Goal: Transaction & Acquisition: Purchase product/service

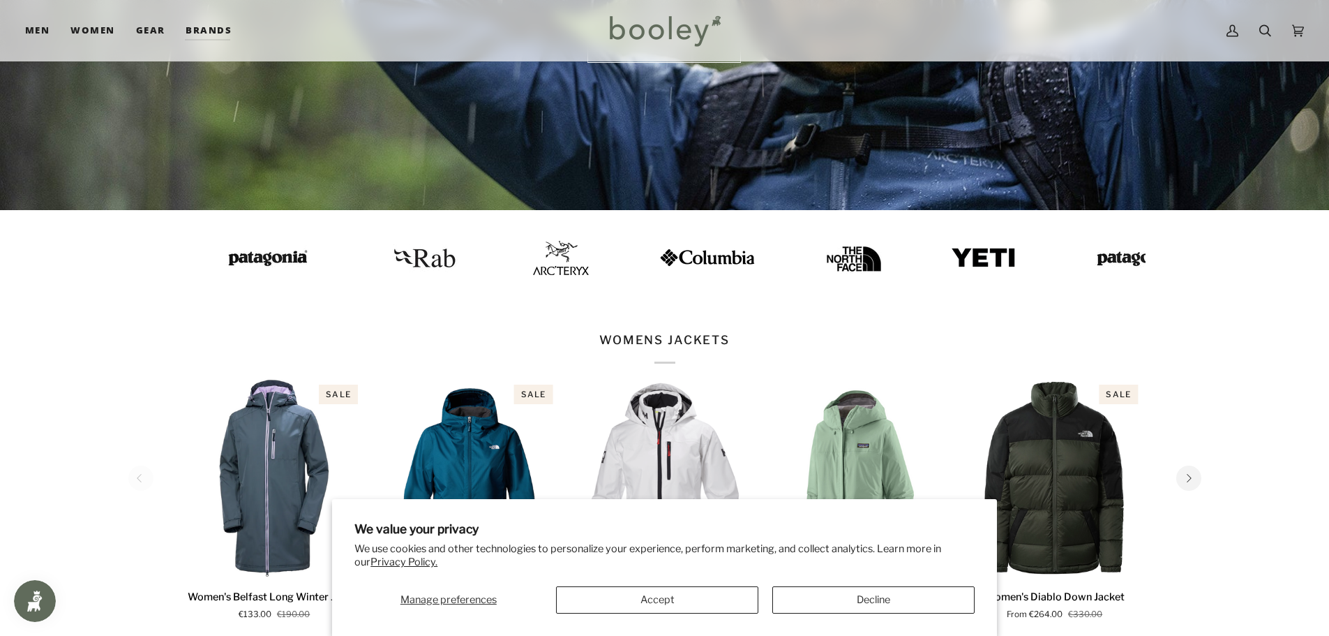
scroll to position [488, 0]
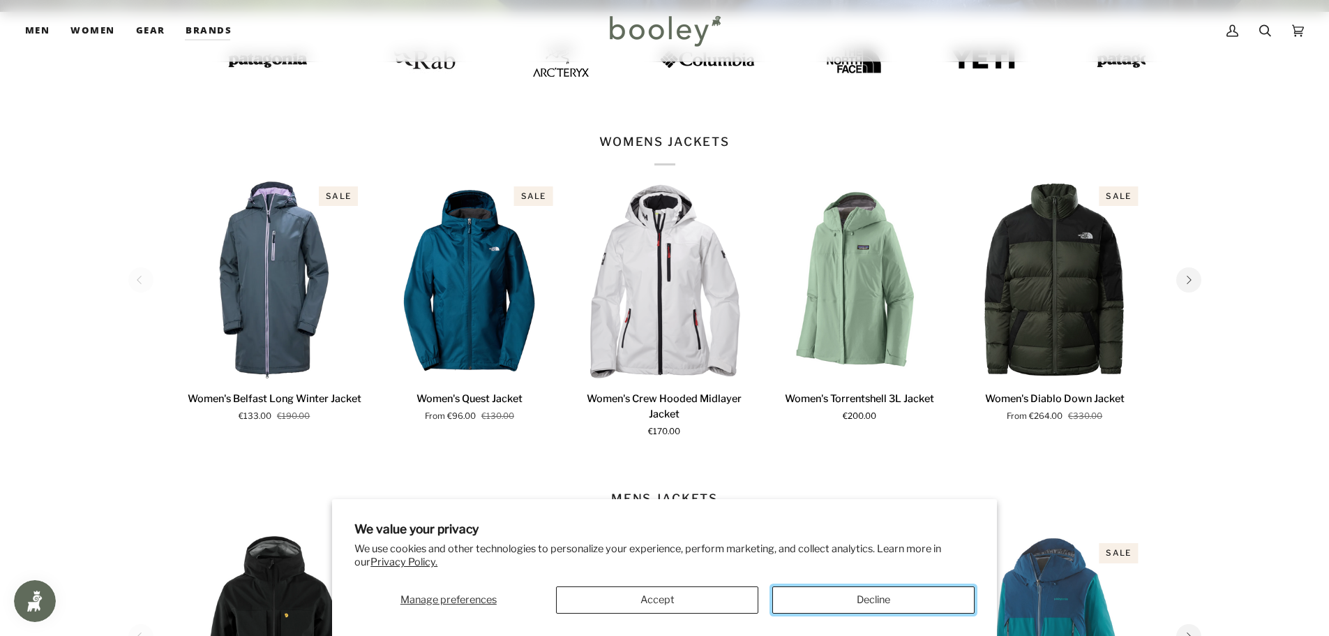
click at [852, 603] on button "Decline" at bounding box center [873, 599] width 202 height 27
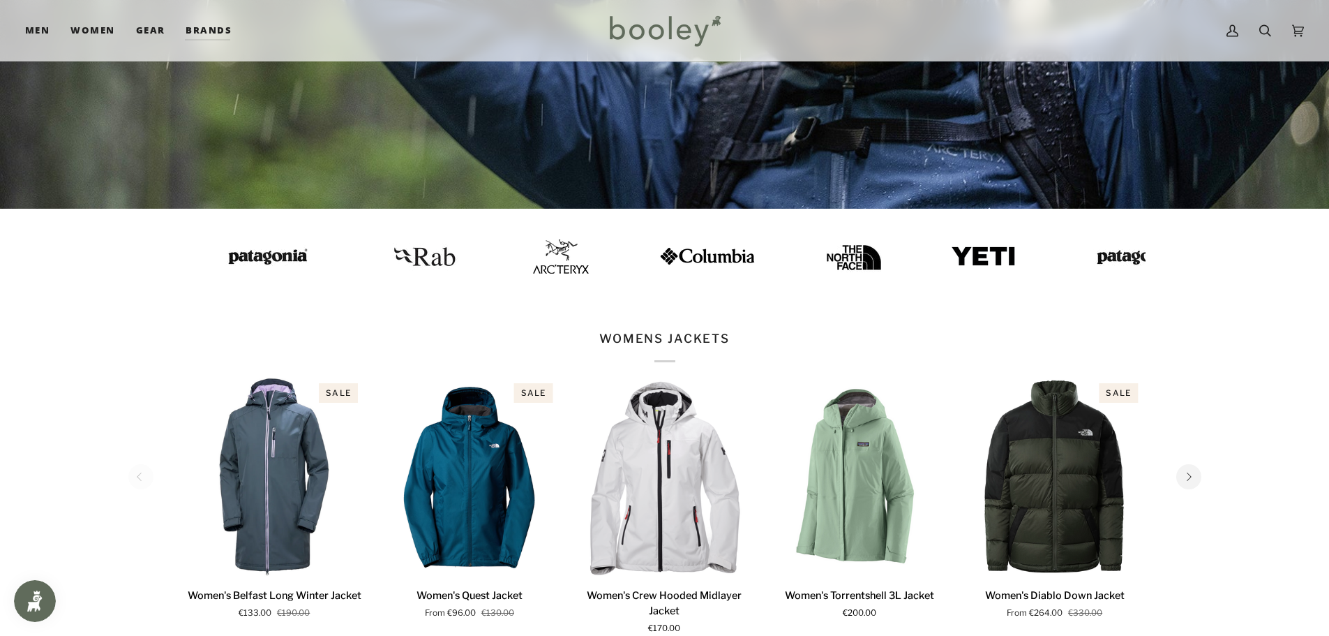
scroll to position [0, 0]
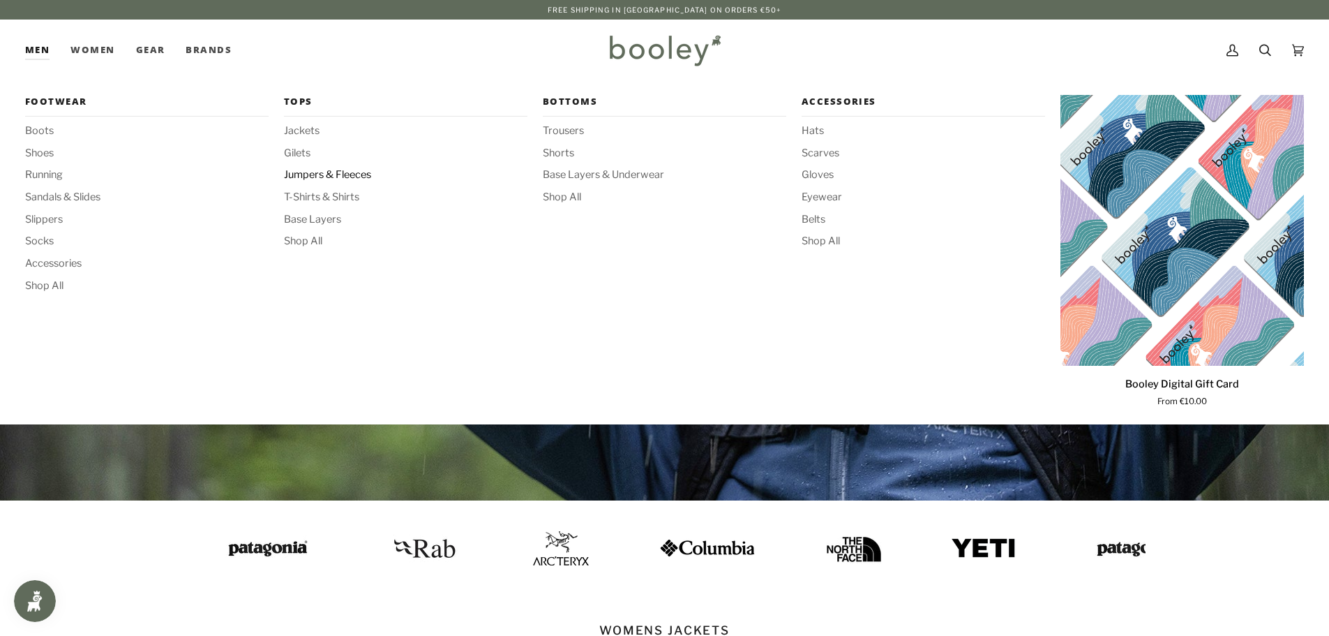
click at [308, 174] on span "Jumpers & Fleeces" at bounding box center [405, 174] width 243 height 15
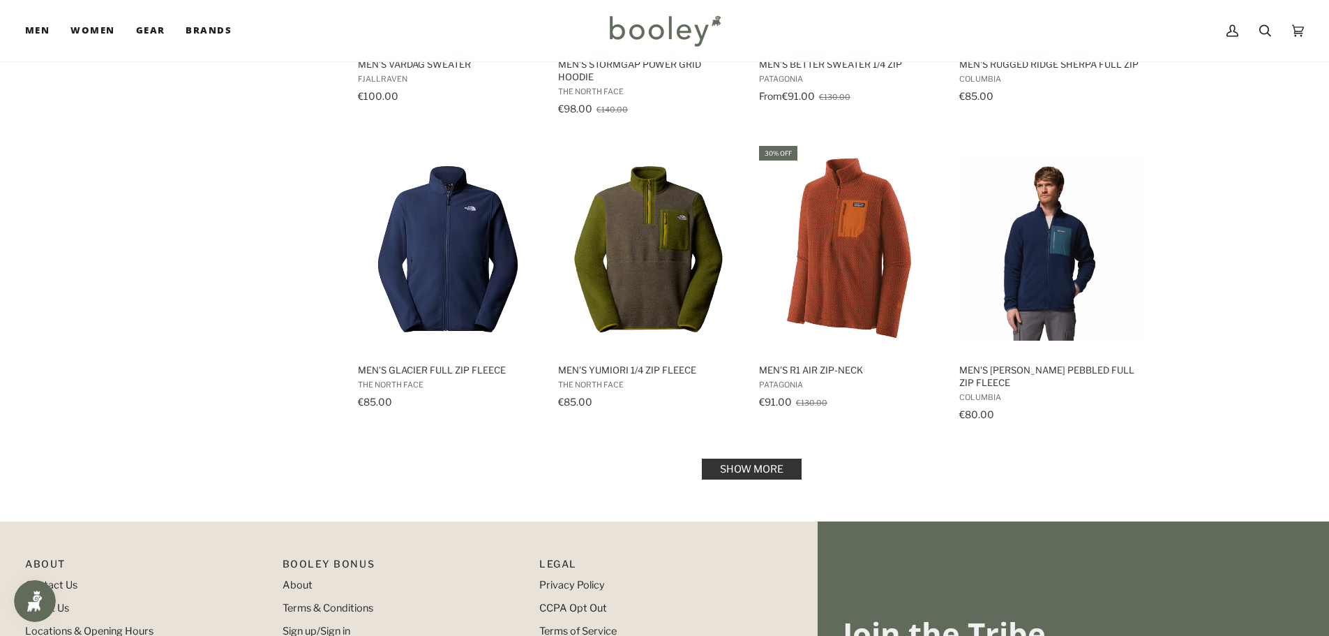
scroll to position [1326, 0]
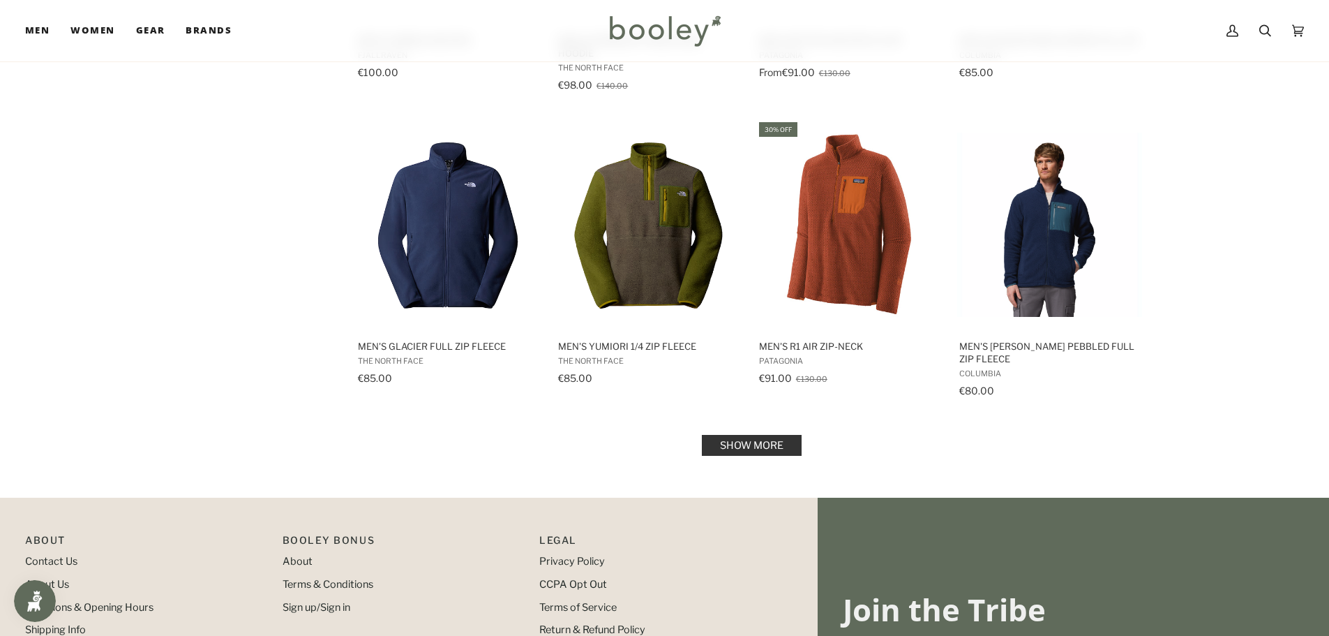
click at [755, 435] on link "Show more" at bounding box center [752, 445] width 100 height 21
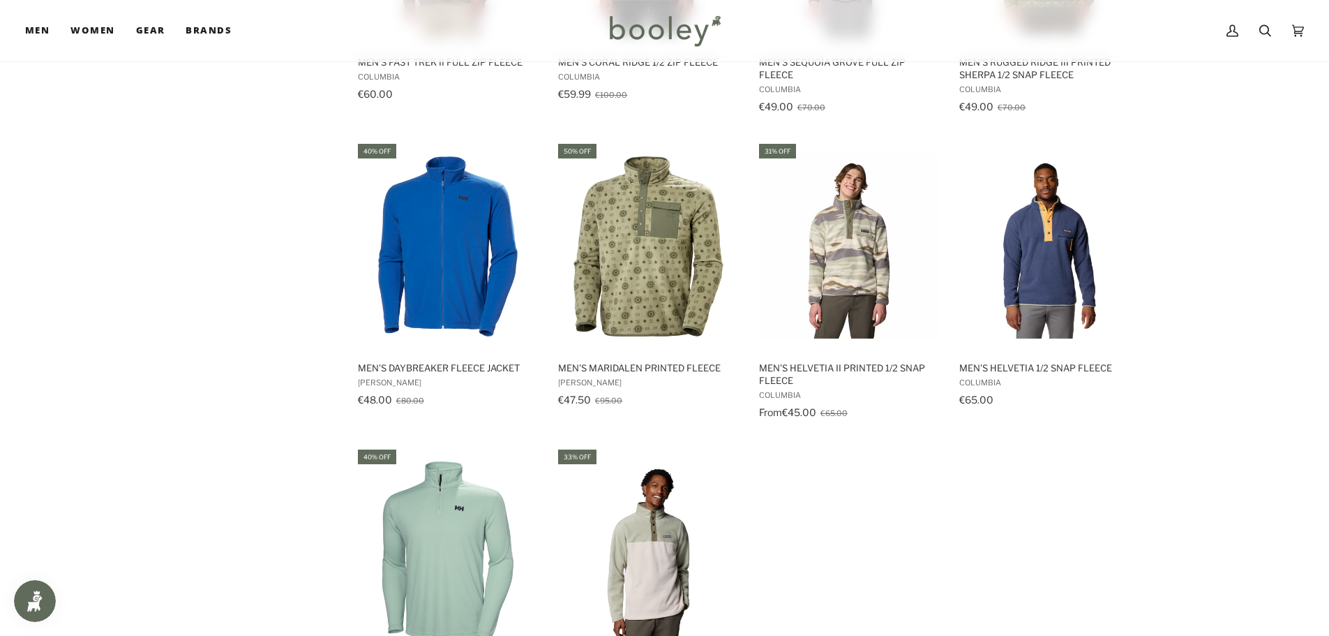
scroll to position [2521, 0]
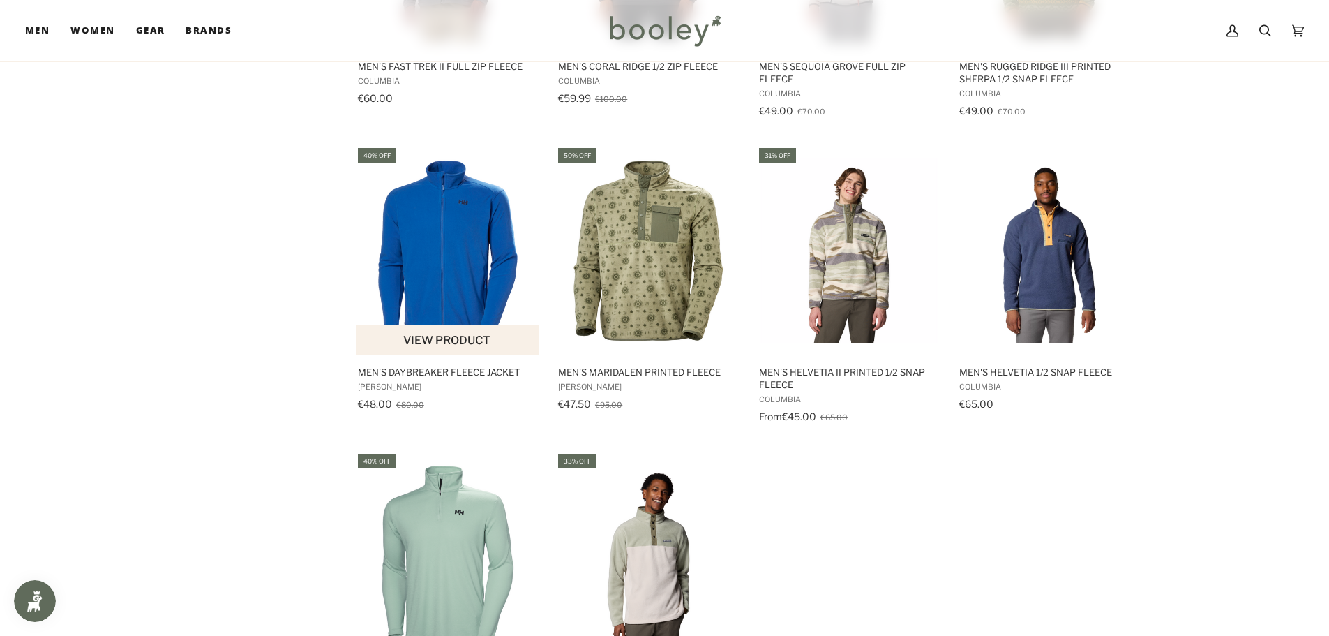
click at [405, 370] on span "Men's Daybreaker Fleece Jacket" at bounding box center [448, 372] width 181 height 13
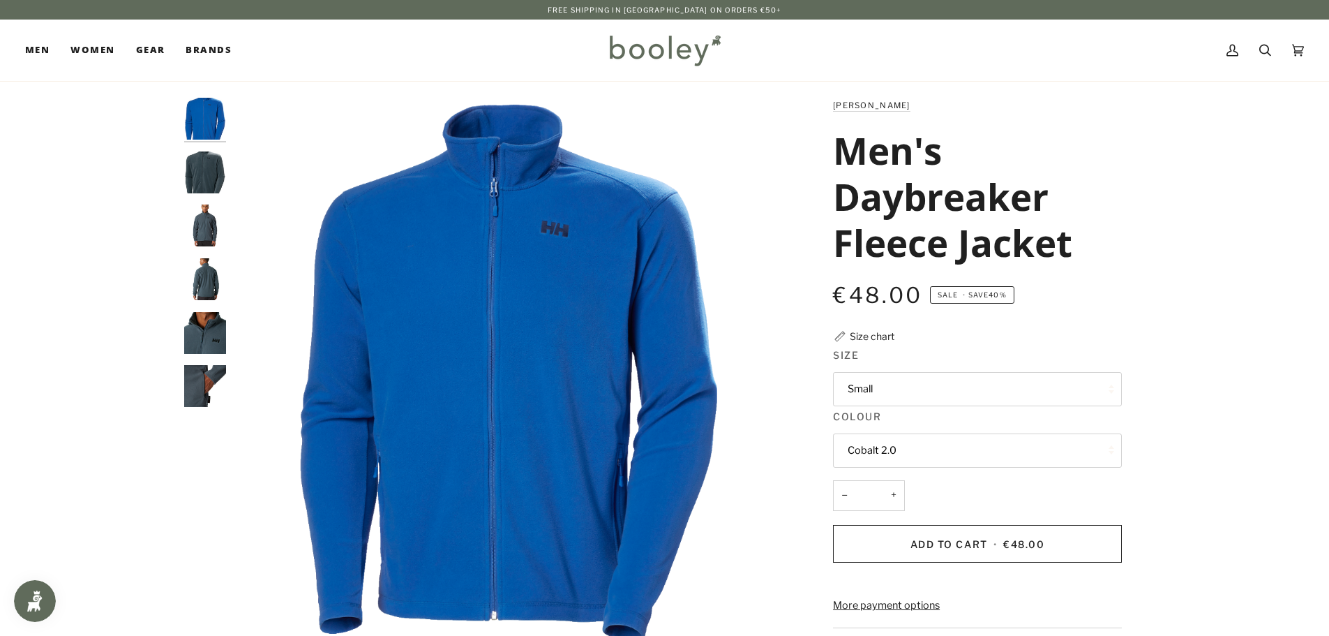
click at [207, 278] on img "Helly Hansen Men's Daybreaker Fleece Jacket Alpine Frost - Booley Galway" at bounding box center [205, 279] width 42 height 42
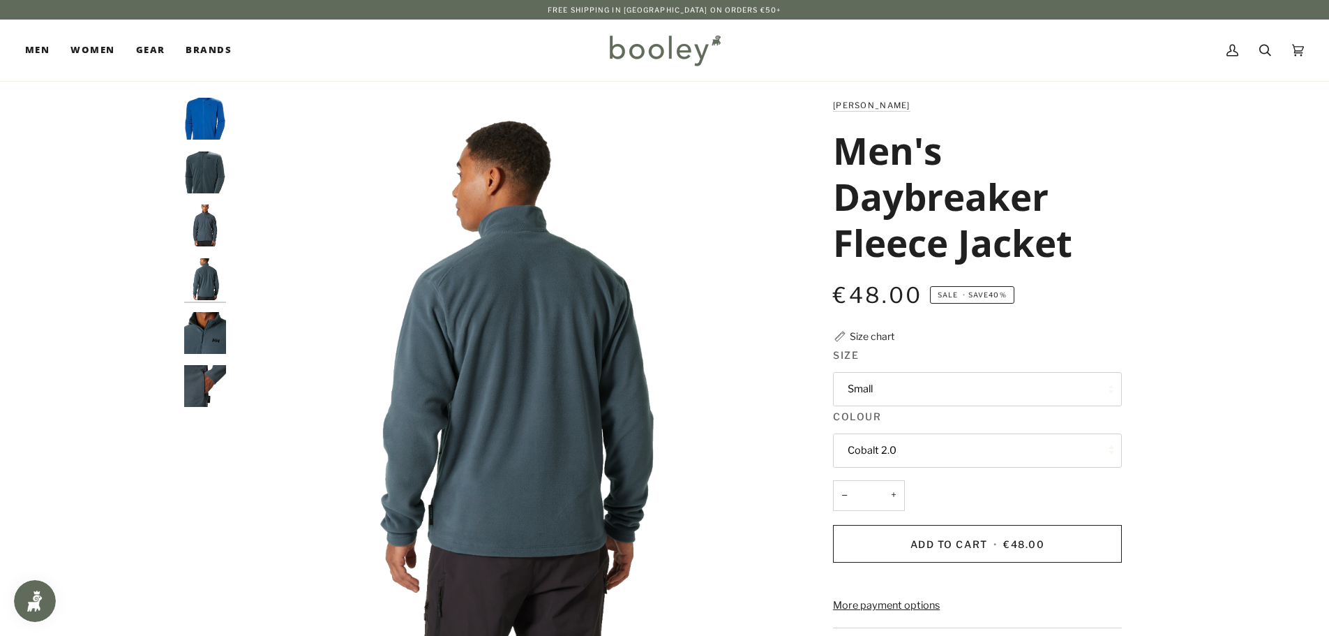
click at [212, 224] on img "Helly Hansen Men's Daybreaker Fleece Jacket Alpine Frost - Booley Galway" at bounding box center [205, 225] width 42 height 42
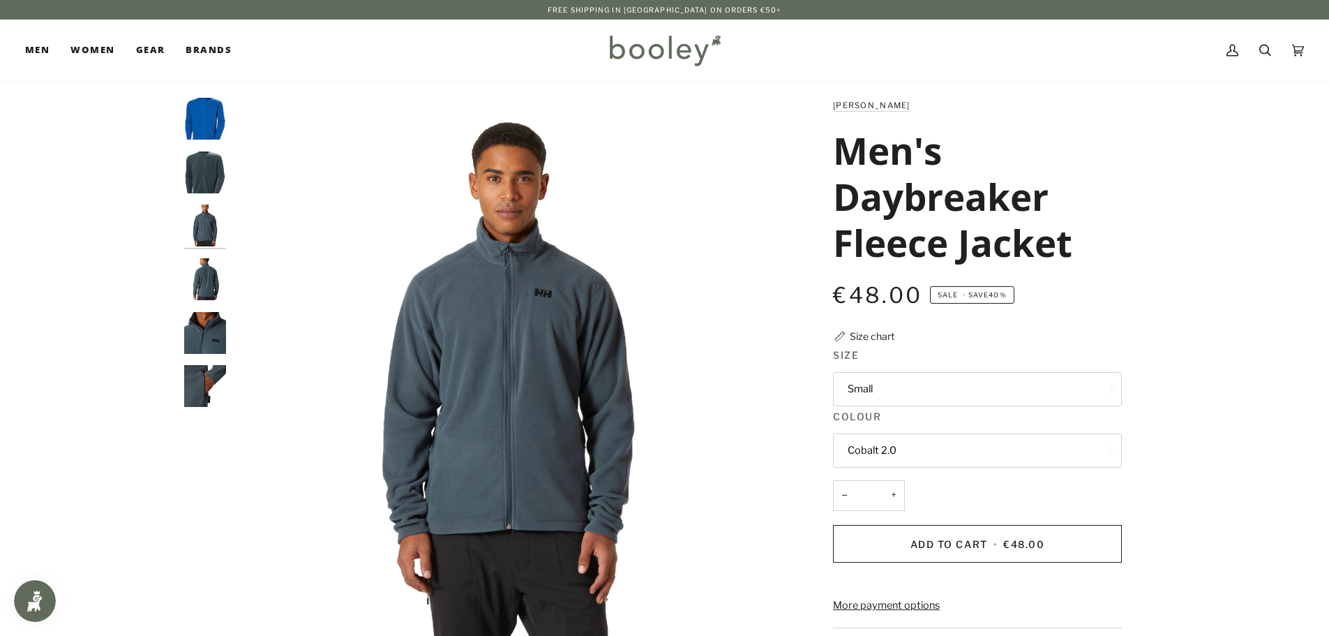
click at [211, 114] on img "Helly Hansen Men's Daybreaker Fleece Jacket Cobalt 2.0 - Booley Galway" at bounding box center [205, 119] width 42 height 42
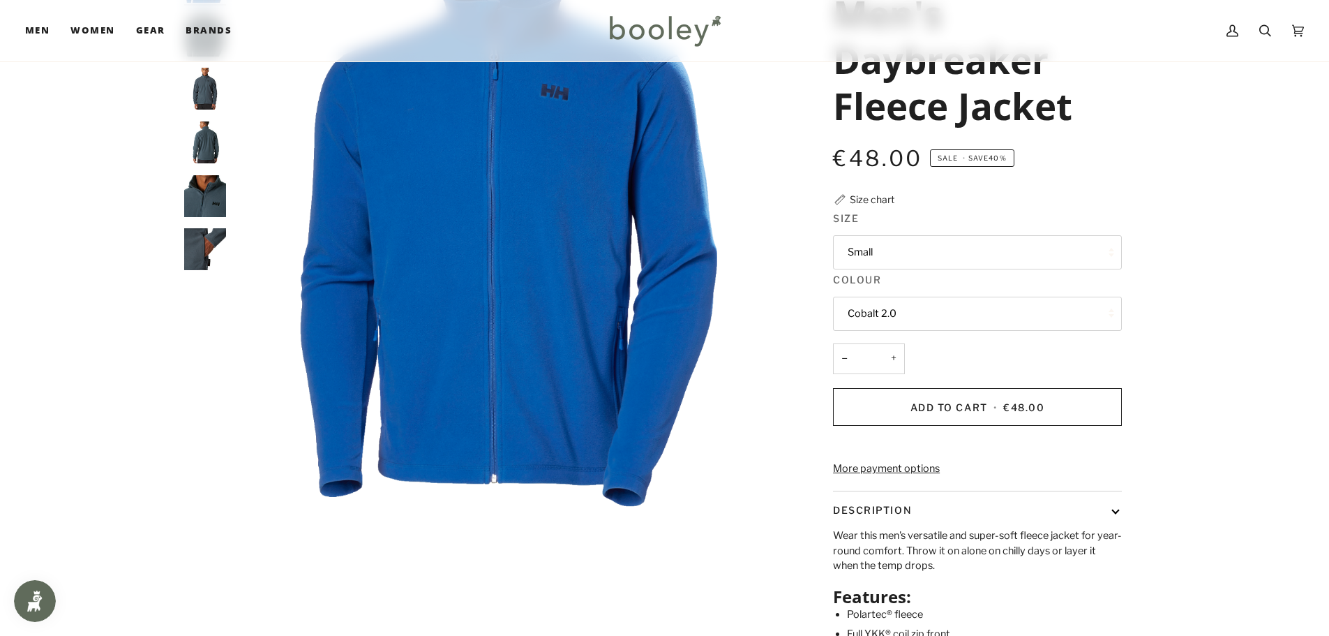
scroll to position [140, 0]
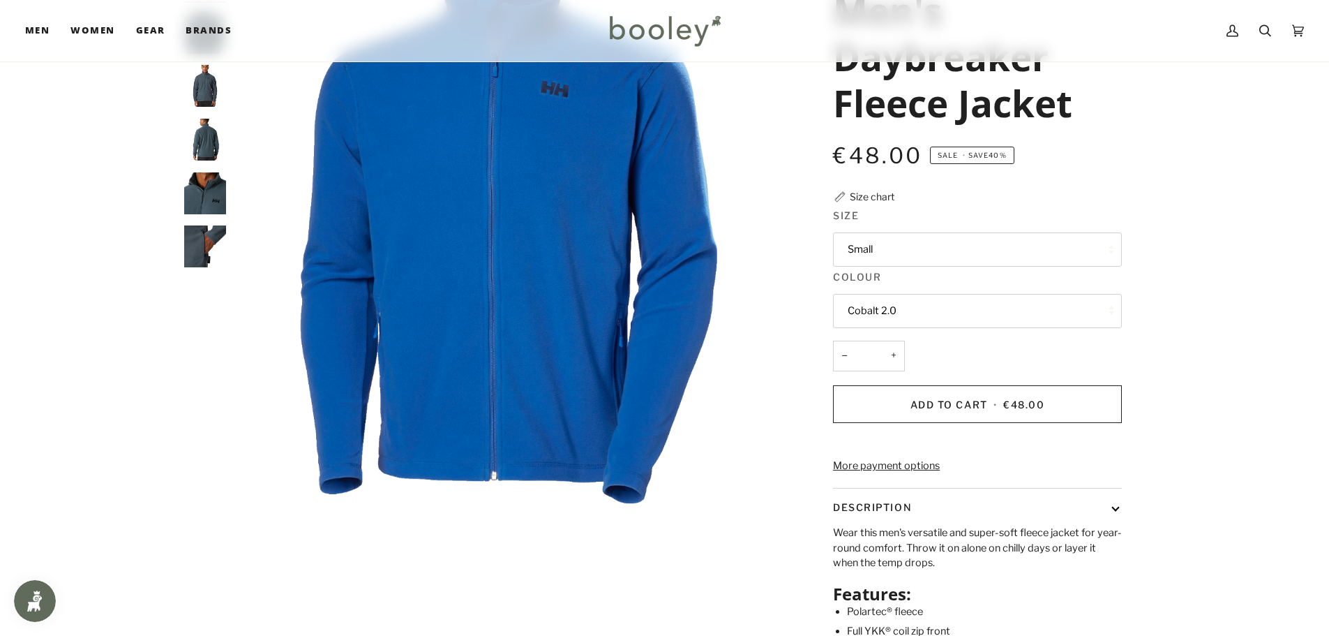
click at [189, 250] on img "Helly Hansen Men's Daybreaker Fleece Jacket Alpine Frost - Booley Galway" at bounding box center [205, 246] width 42 height 42
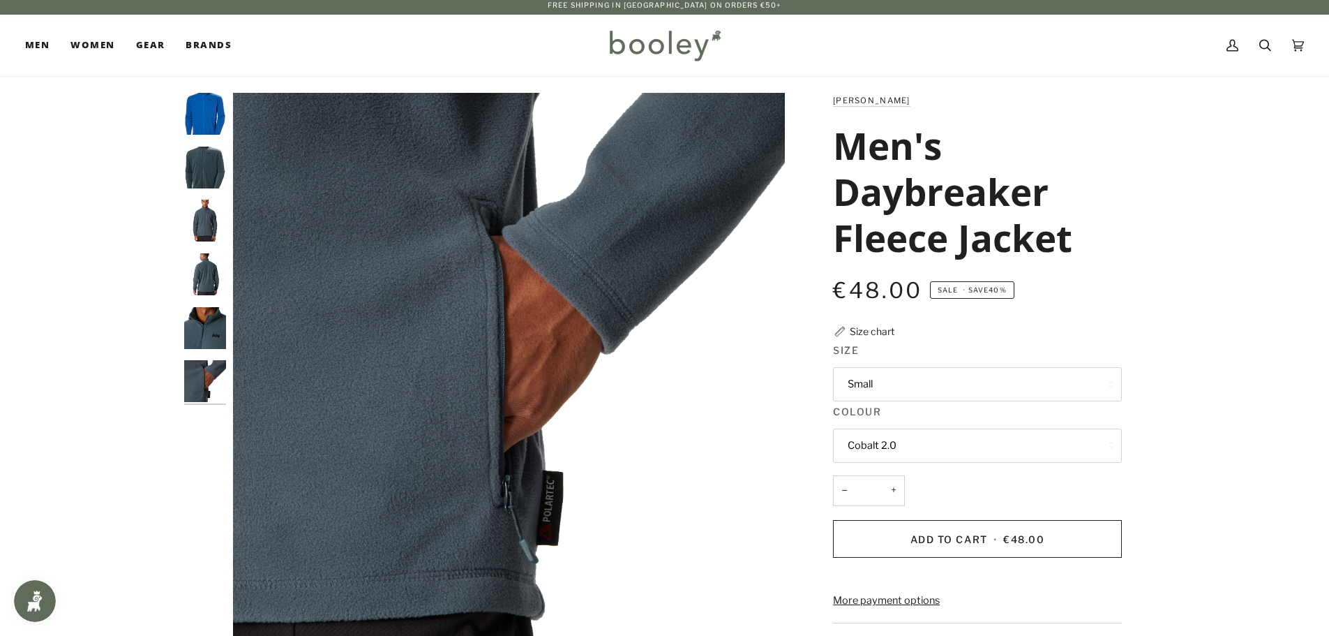
scroll to position [0, 0]
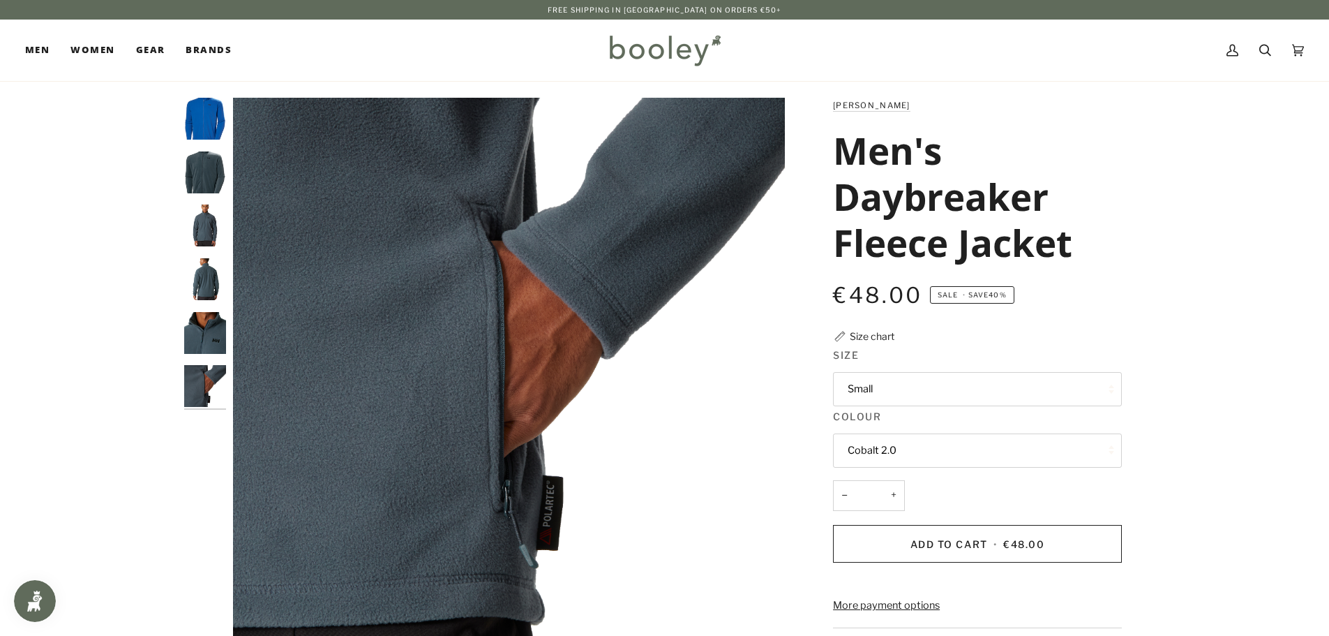
click at [890, 382] on button "Small" at bounding box center [977, 389] width 289 height 34
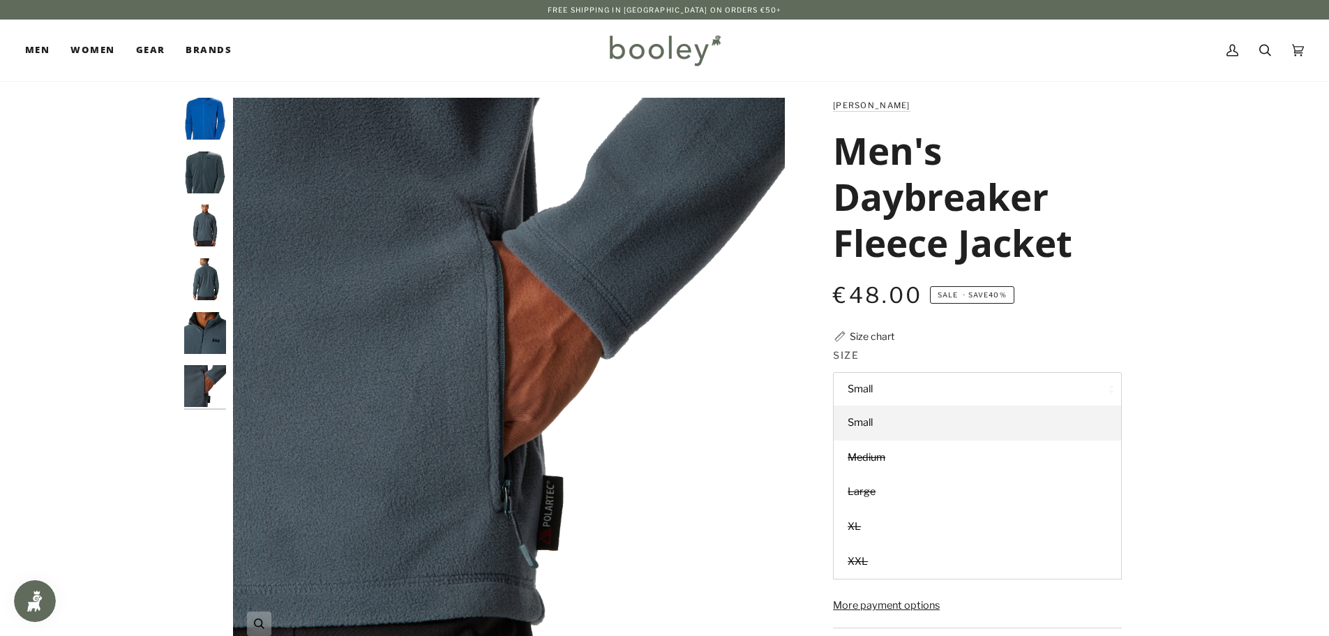
click at [724, 375] on img "Helly Hansen Men's Daybreaker Fleece Jacket Alpine Frost - Booley Galway" at bounding box center [509, 374] width 552 height 552
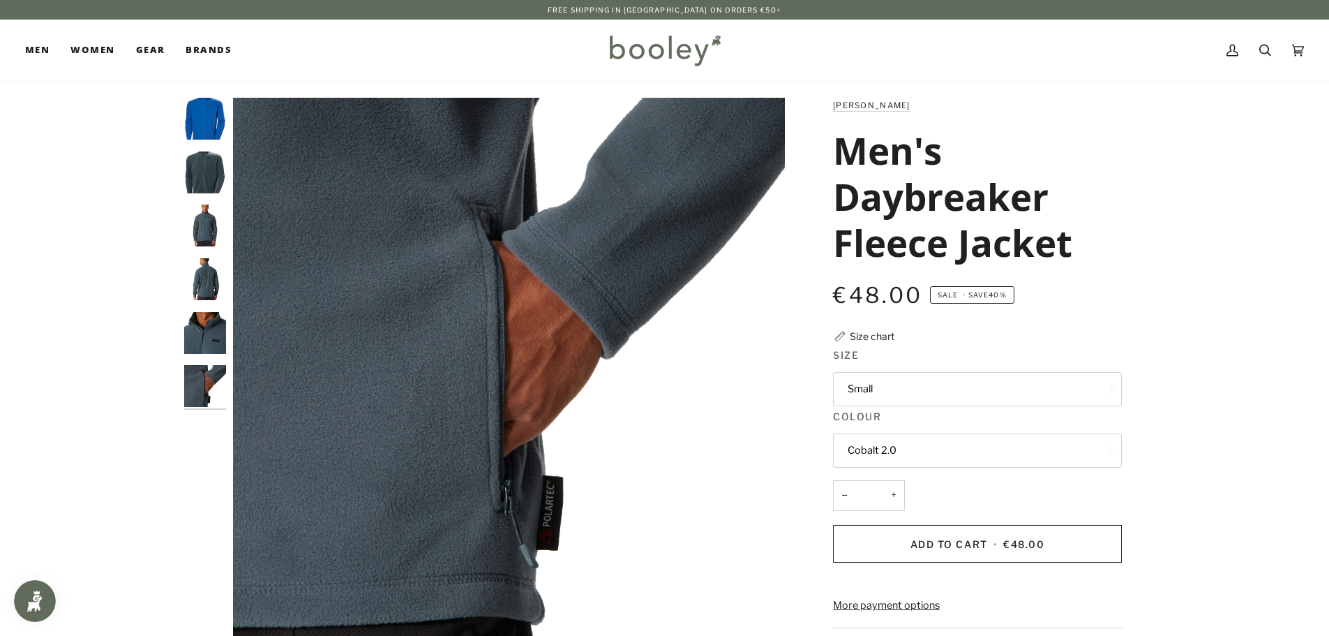
click at [684, 55] on img at bounding box center [664, 50] width 122 height 40
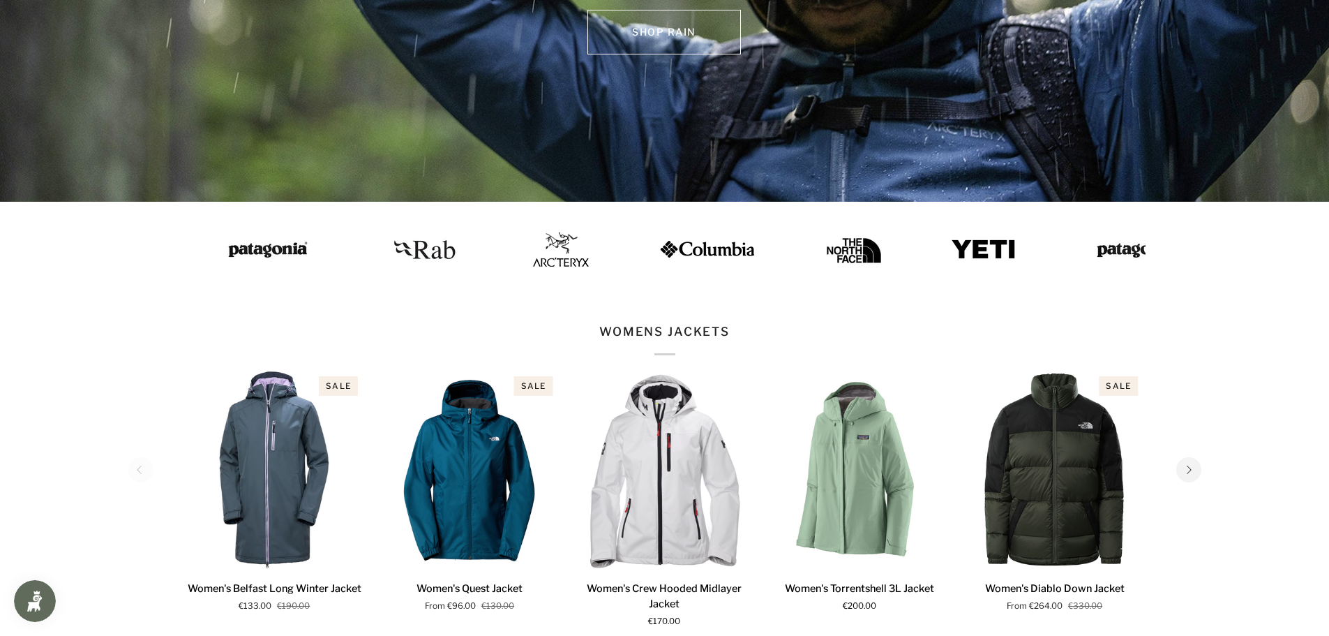
scroll to position [349, 0]
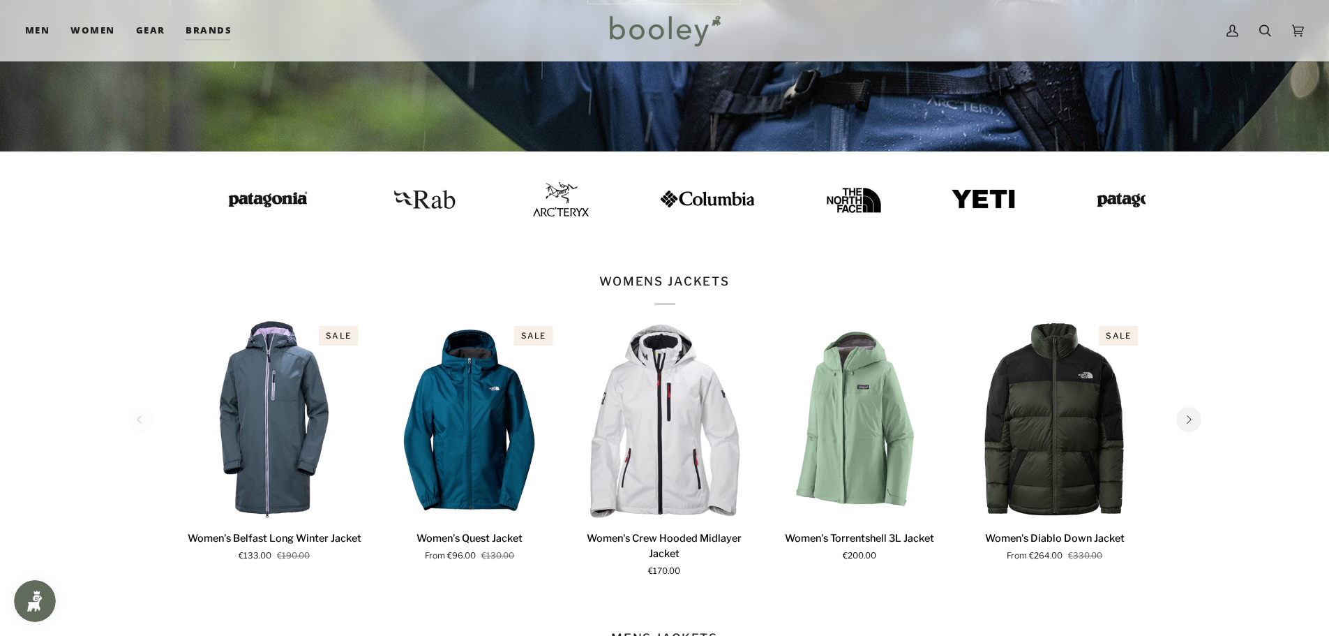
click at [1034, 195] on img at bounding box center [985, 198] width 98 height 25
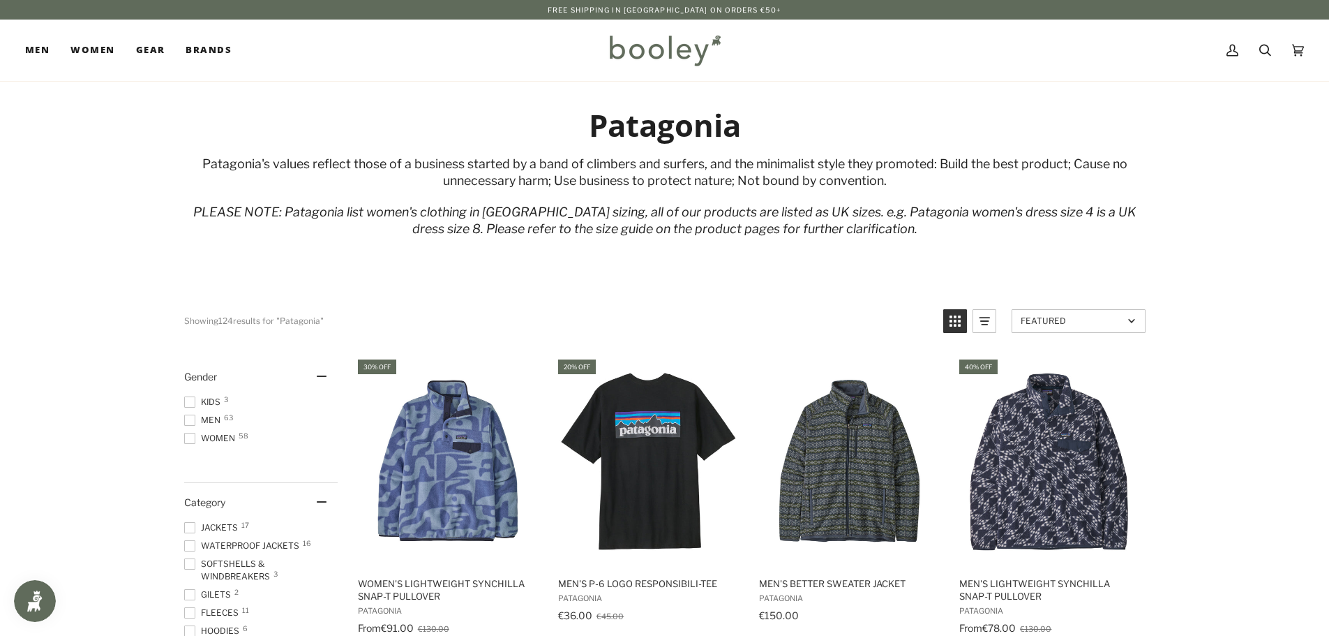
click at [195, 419] on span "Men 63" at bounding box center [204, 420] width 40 height 13
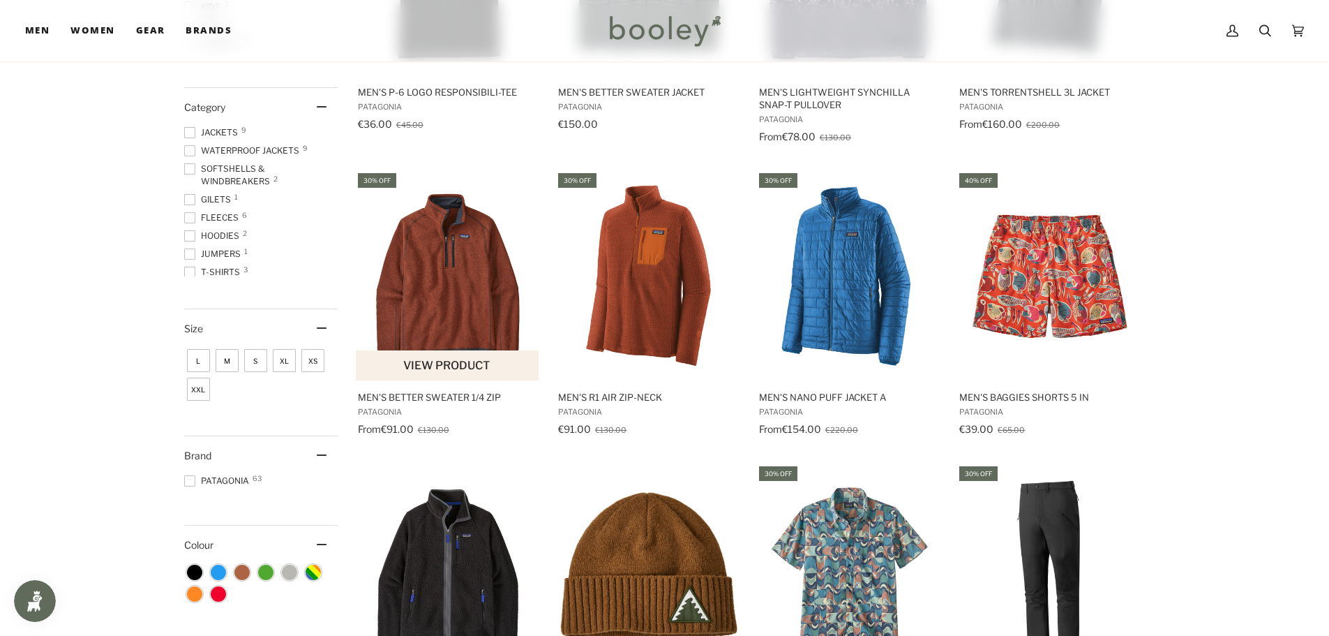
scroll to position [488, 0]
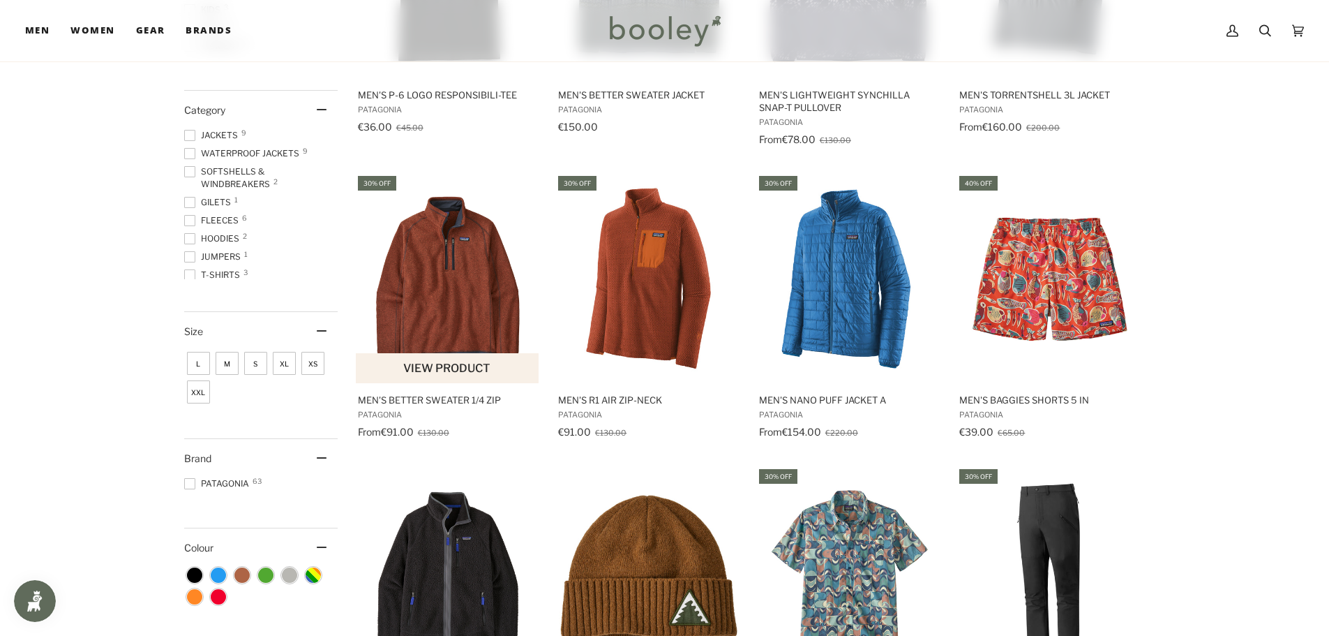
click at [444, 367] on button "View product" at bounding box center [447, 368] width 183 height 30
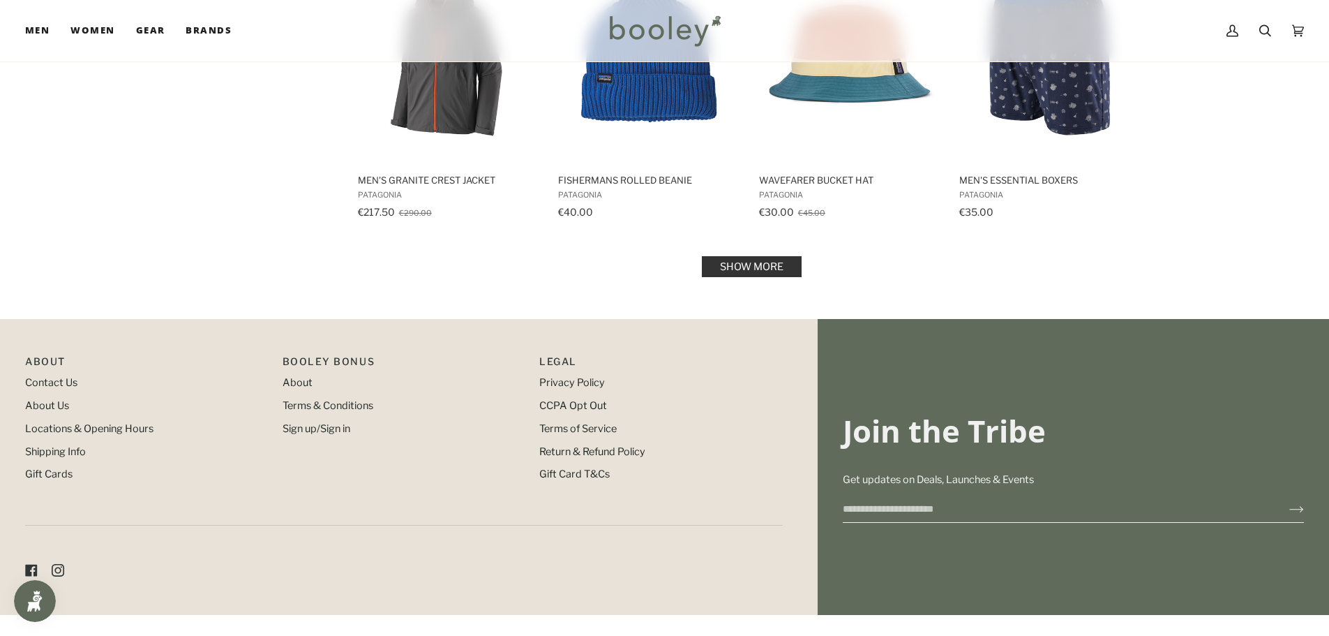
scroll to position [1512, 0]
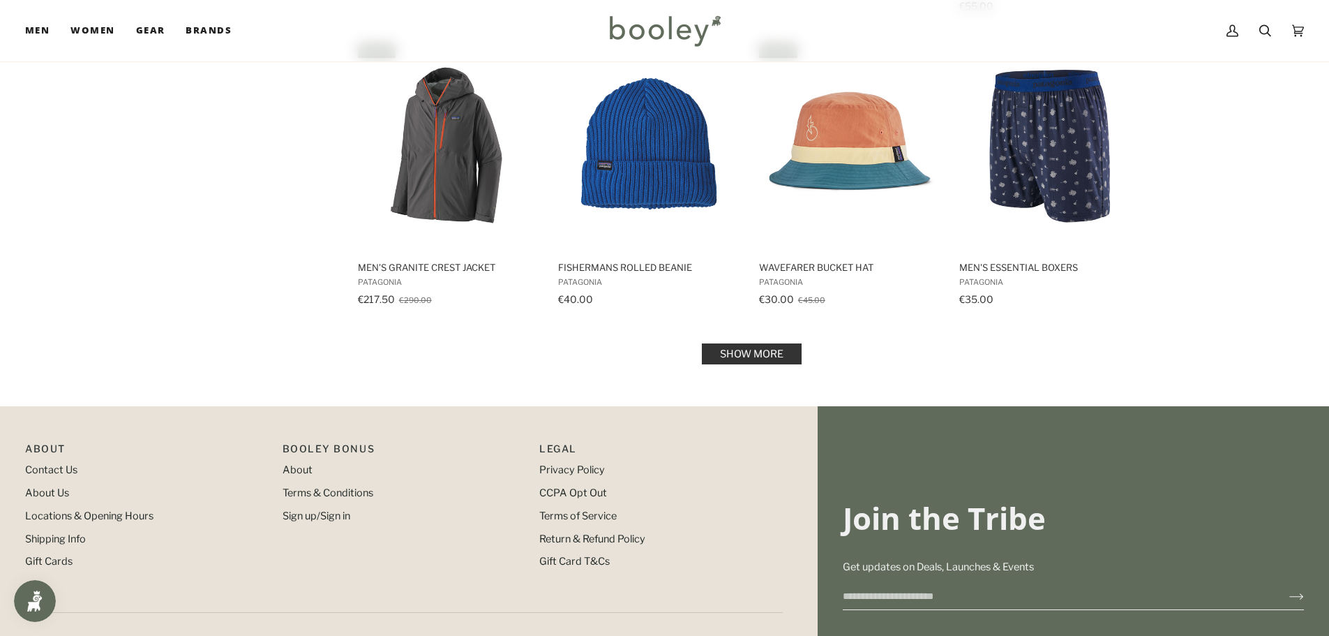
click at [738, 350] on link "Show more" at bounding box center [752, 353] width 100 height 21
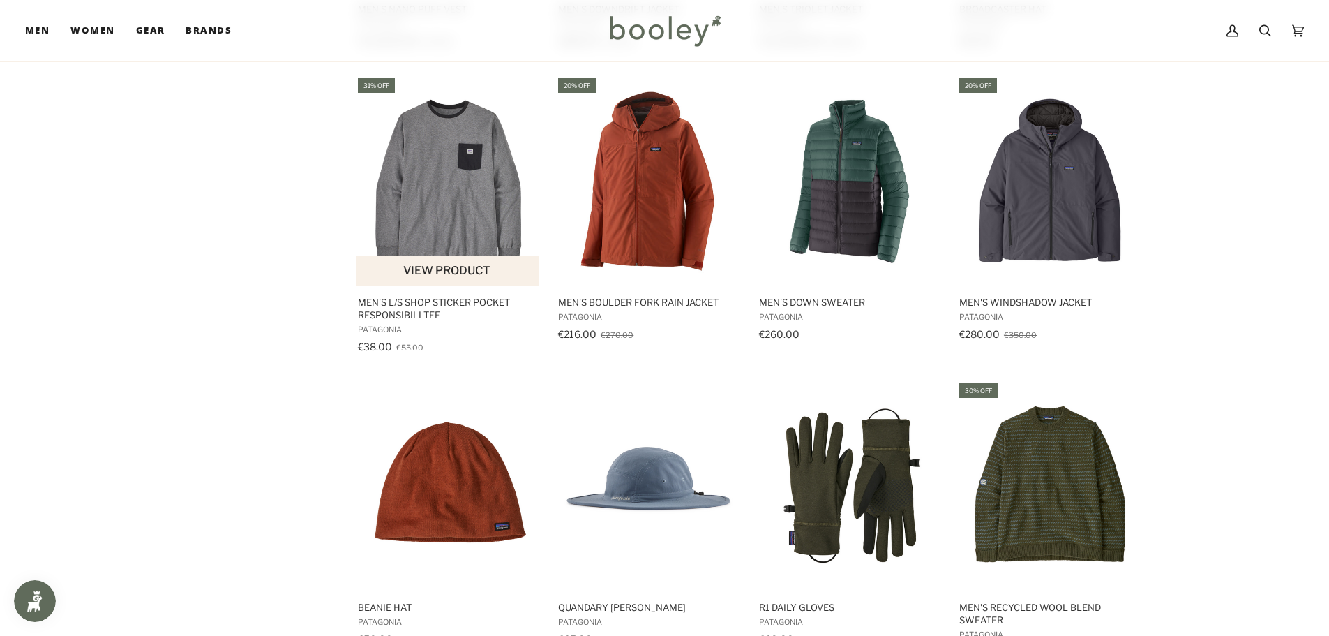
scroll to position [2210, 0]
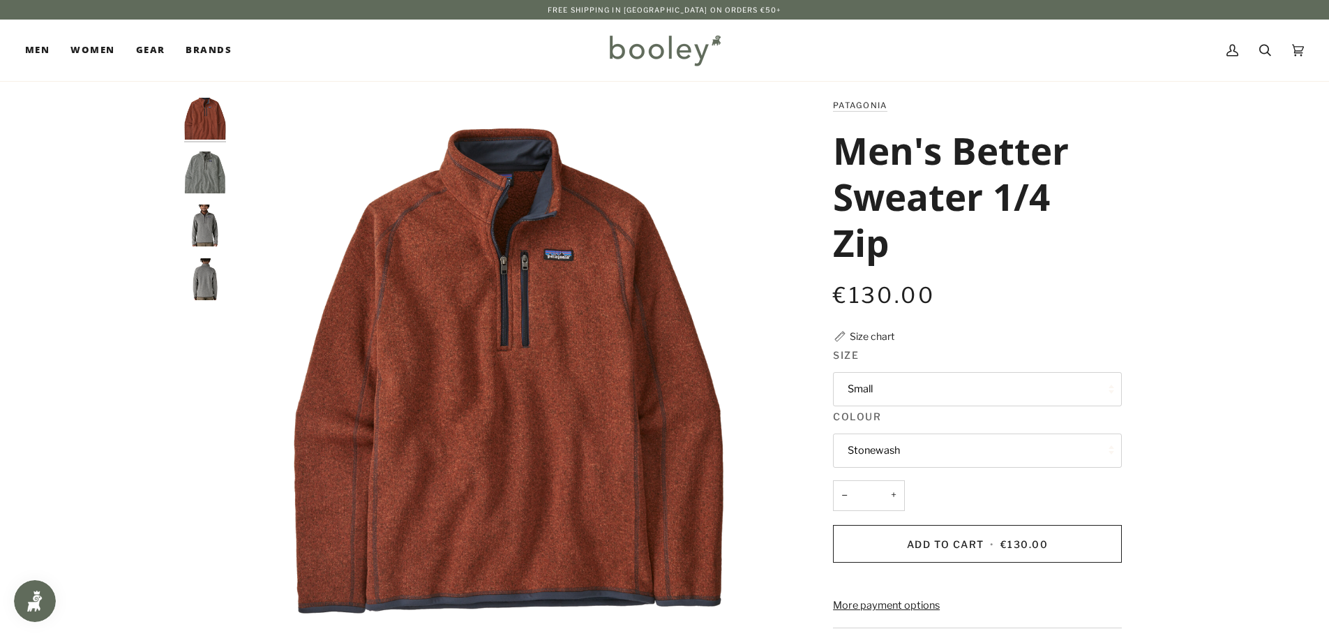
click at [876, 452] on button "Stonewash" at bounding box center [977, 450] width 289 height 34
click at [892, 514] on span "Burnished Red" at bounding box center [881, 517] width 67 height 13
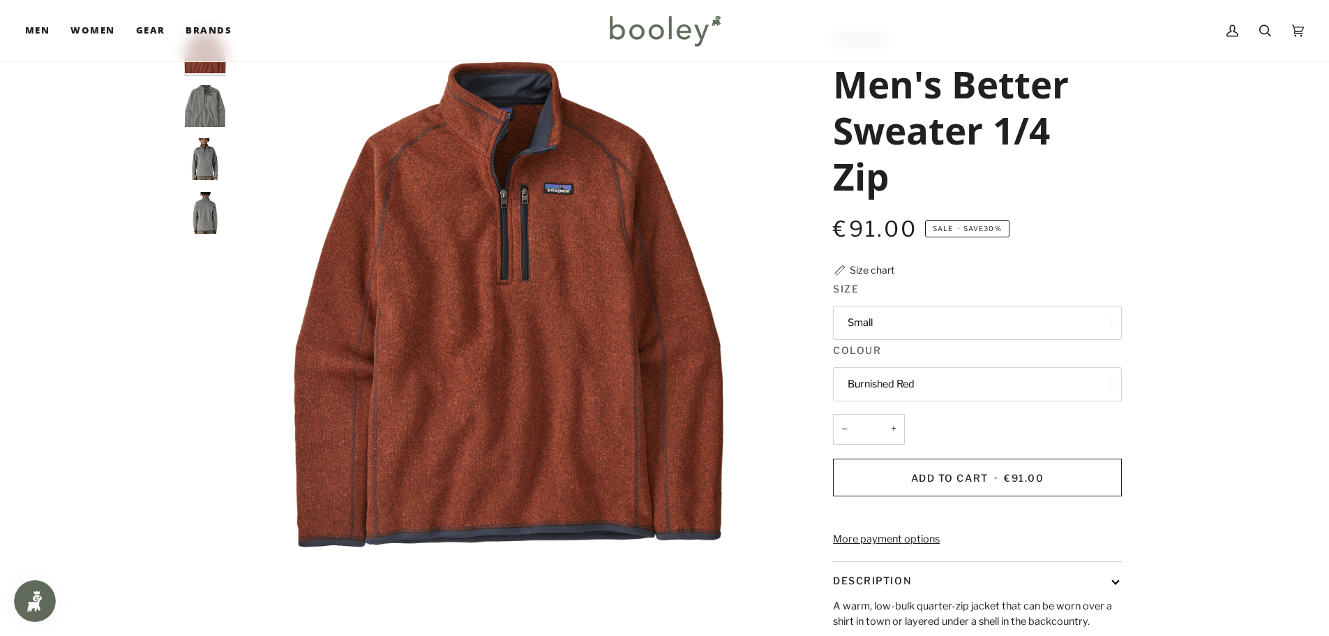
scroll to position [140, 0]
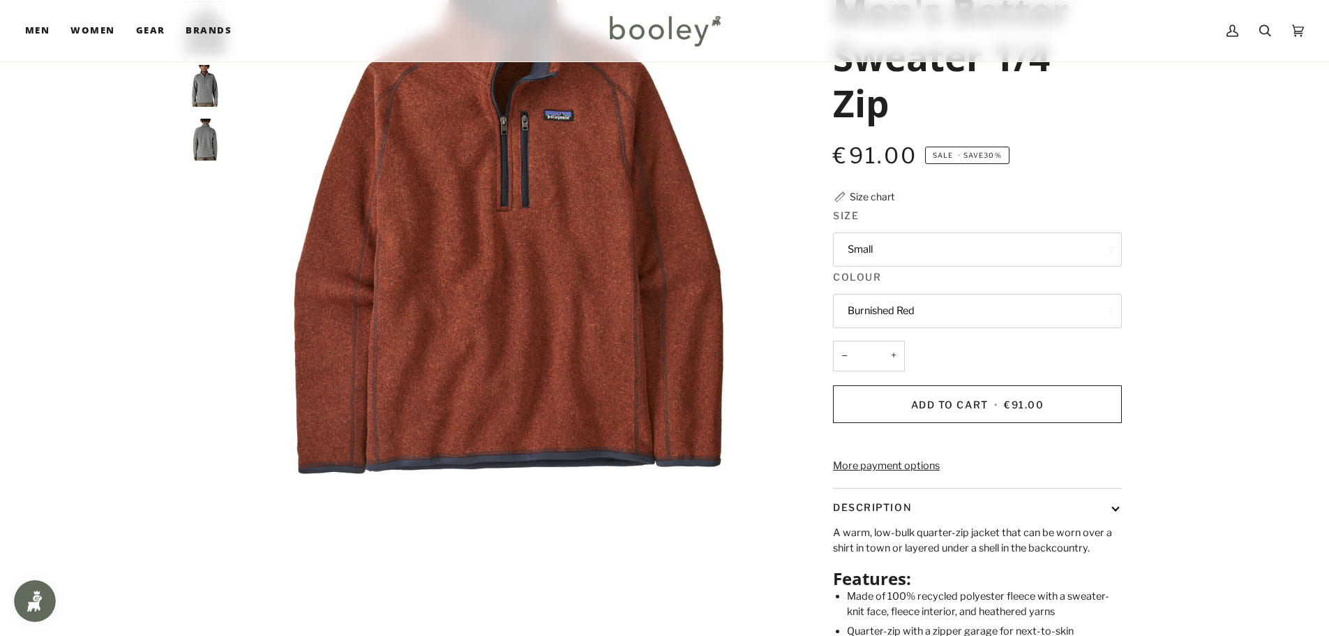
click at [910, 313] on button "Burnished Red" at bounding box center [977, 311] width 289 height 34
click at [880, 341] on span "Stonewash" at bounding box center [874, 344] width 52 height 13
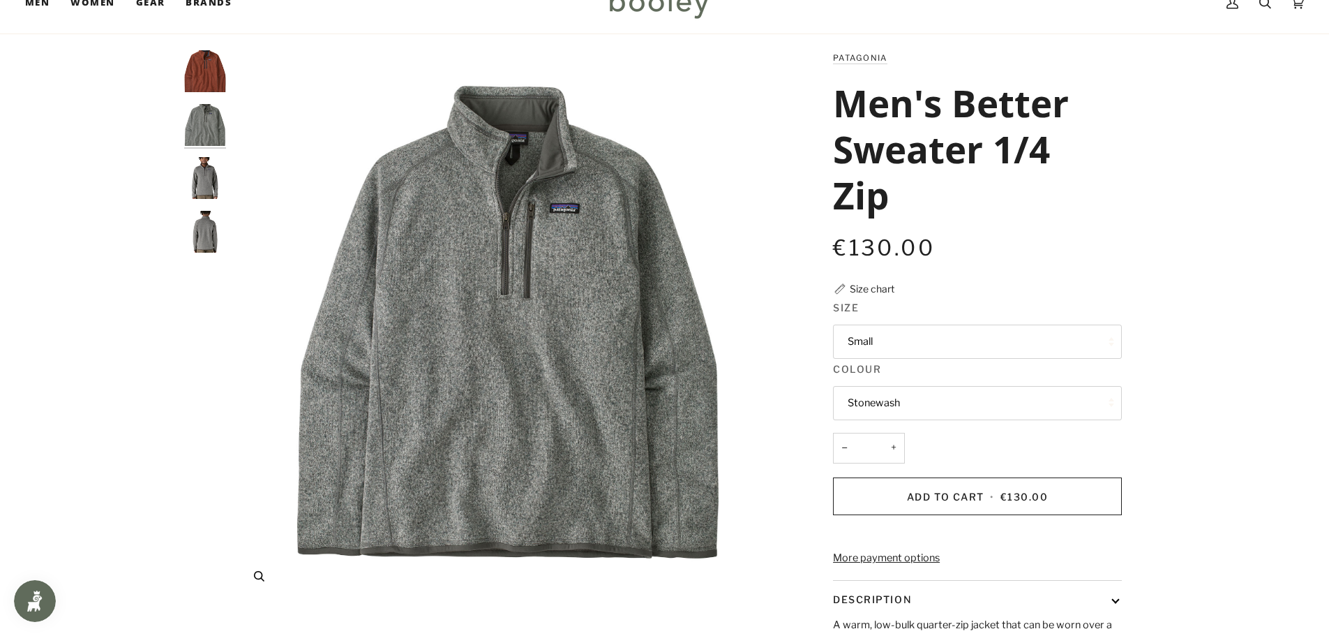
scroll to position [70, 0]
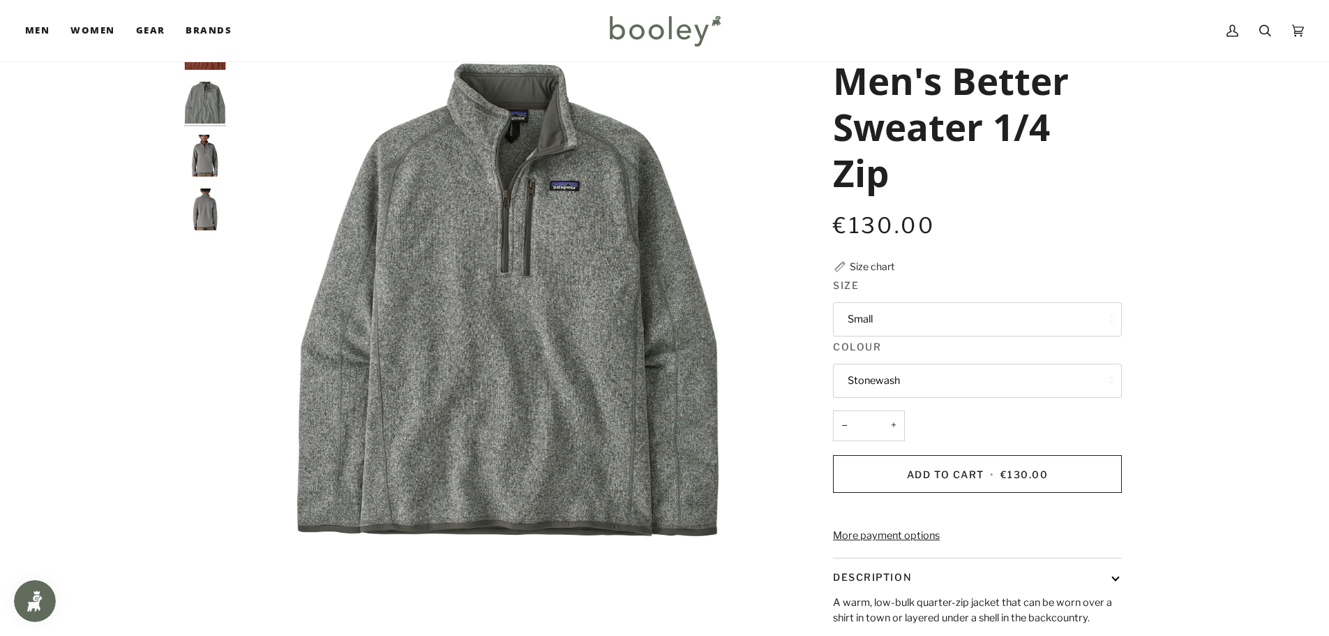
click at [900, 310] on button "Small" at bounding box center [977, 319] width 289 height 34
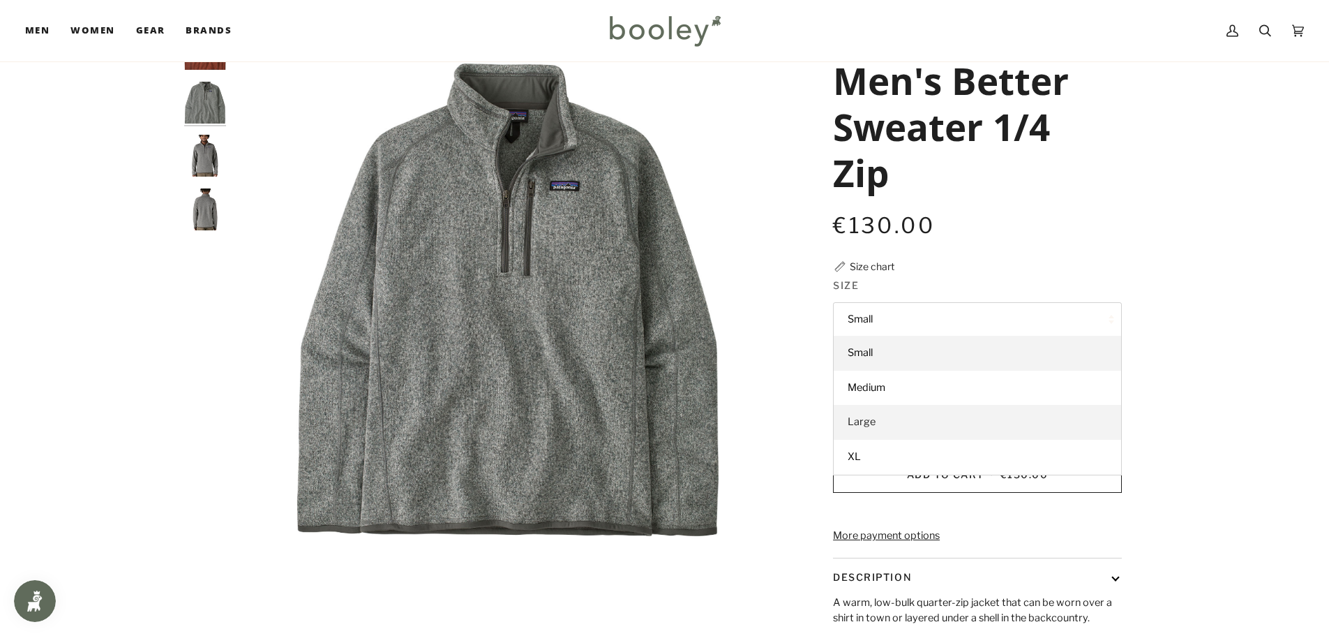
click at [870, 423] on span "Large" at bounding box center [862, 421] width 28 height 13
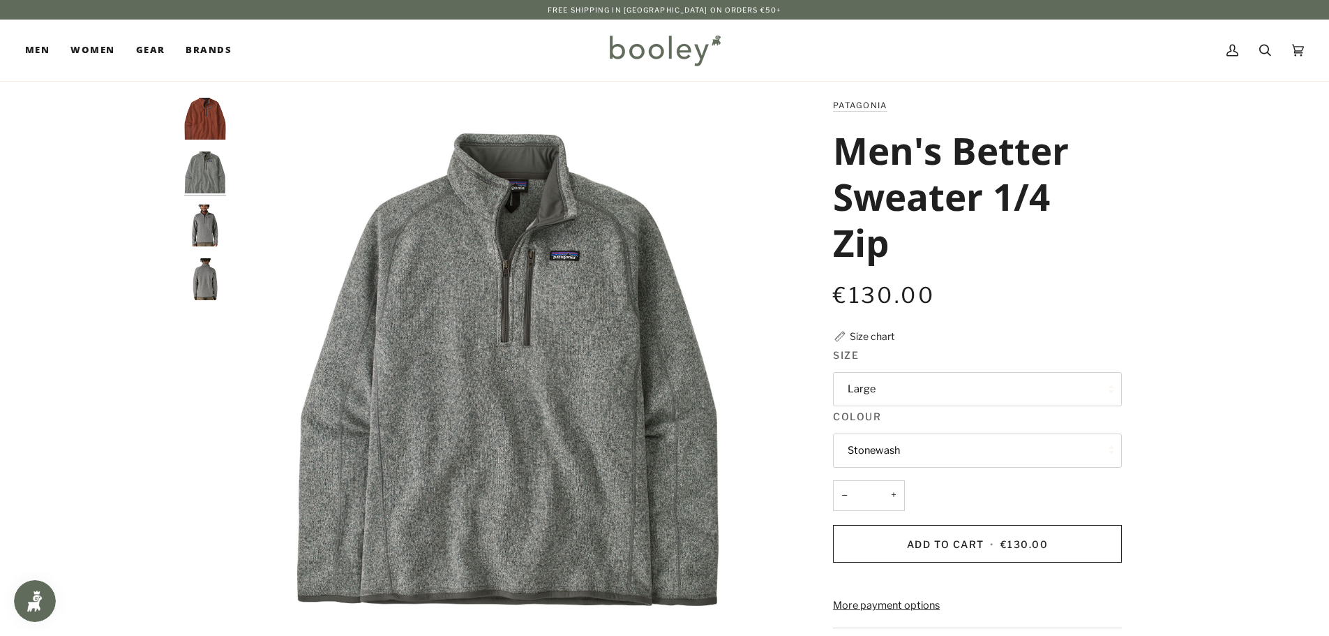
click at [206, 180] on img "Patagonia Men's Better Sweater 1/4 Zip Stonewash - Booley Galway" at bounding box center [205, 172] width 42 height 42
click at [193, 230] on img "Patagonia Men's Better Sweater 1/4 Zip Stonewash - Booley Galway" at bounding box center [205, 225] width 42 height 42
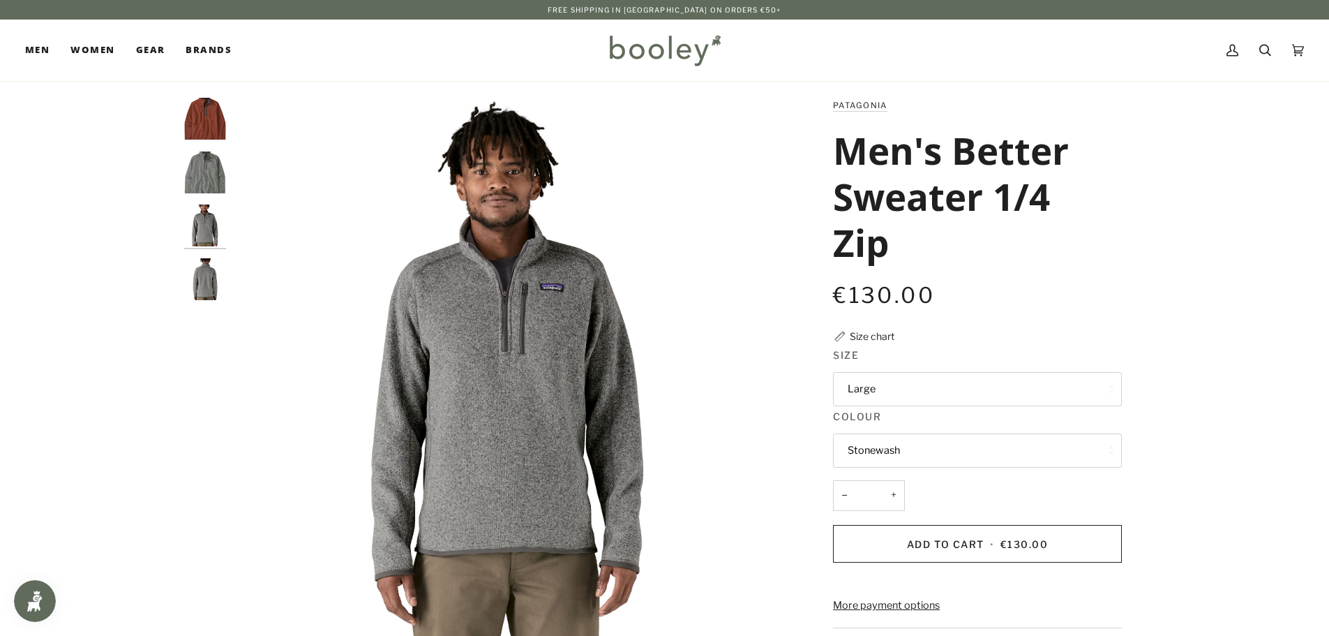
click at [213, 286] on img "Patagonia Men's Better Sweater 1/4 Zip Stonewash - Booley Galway" at bounding box center [205, 279] width 42 height 42
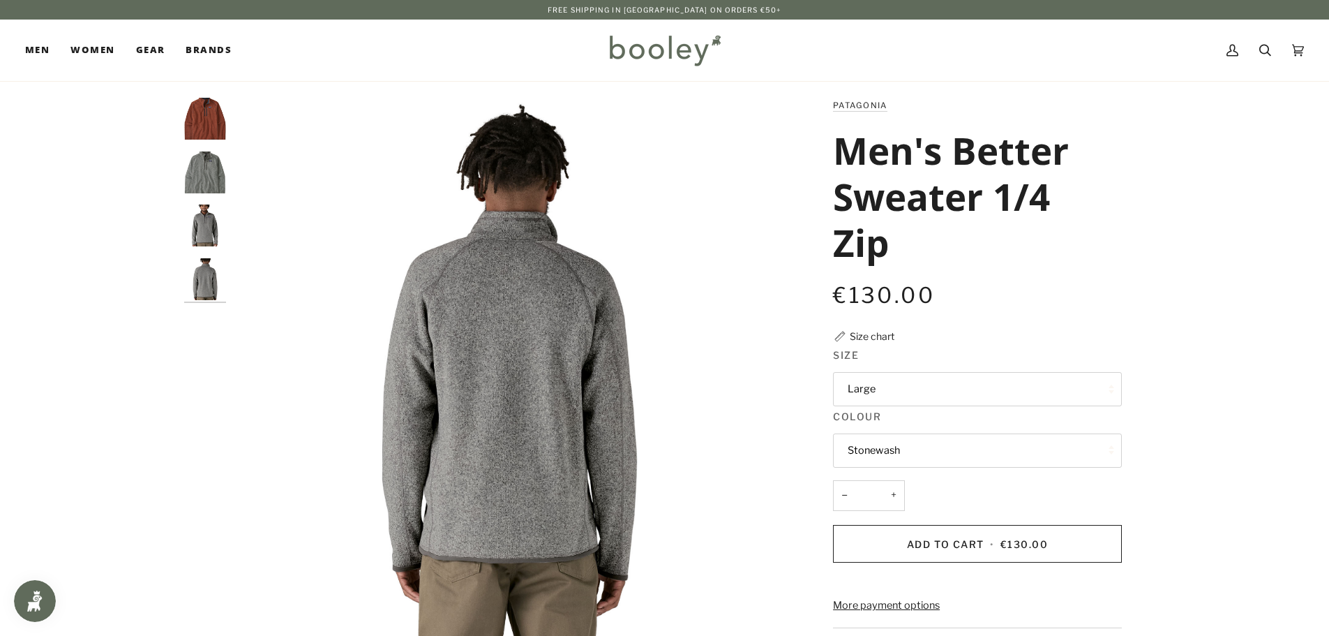
click at [211, 174] on img "Patagonia Men's Better Sweater 1/4 Zip Stonewash - Booley Galway" at bounding box center [205, 172] width 42 height 42
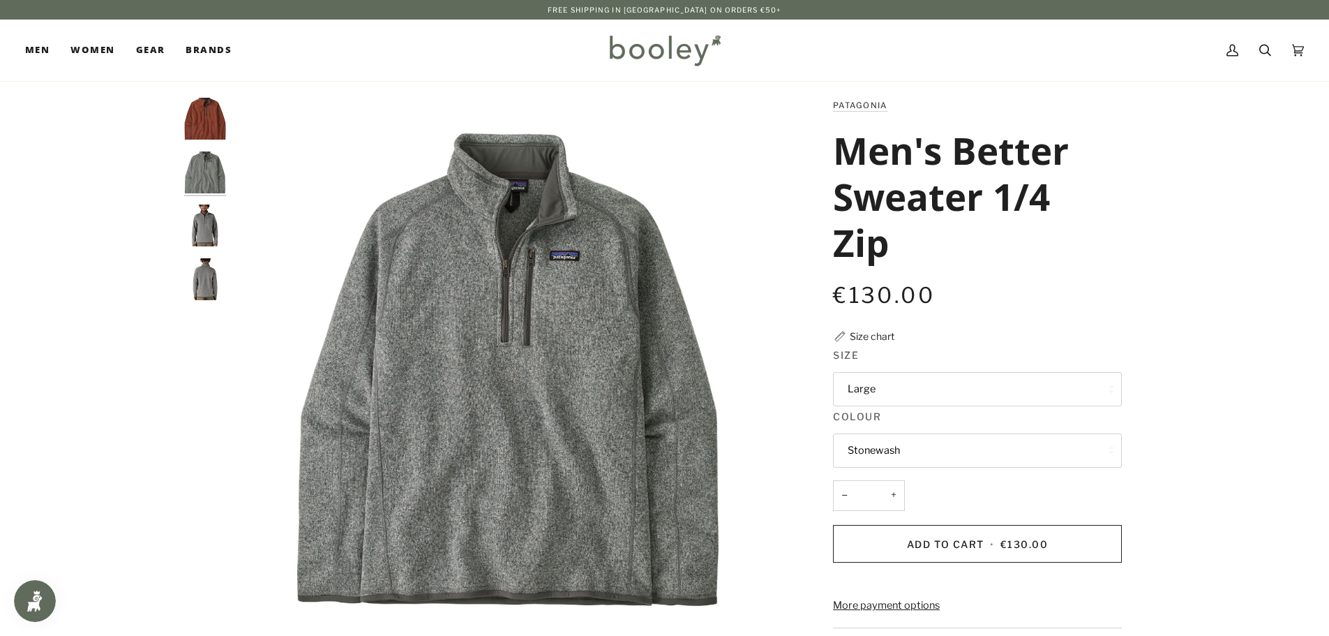
click at [890, 389] on button "Large" at bounding box center [977, 389] width 289 height 34
click at [893, 389] on button "Large" at bounding box center [977, 389] width 289 height 34
click at [894, 447] on button "Stonewash" at bounding box center [977, 450] width 289 height 34
click at [883, 517] on span "Burnished Red" at bounding box center [881, 517] width 67 height 13
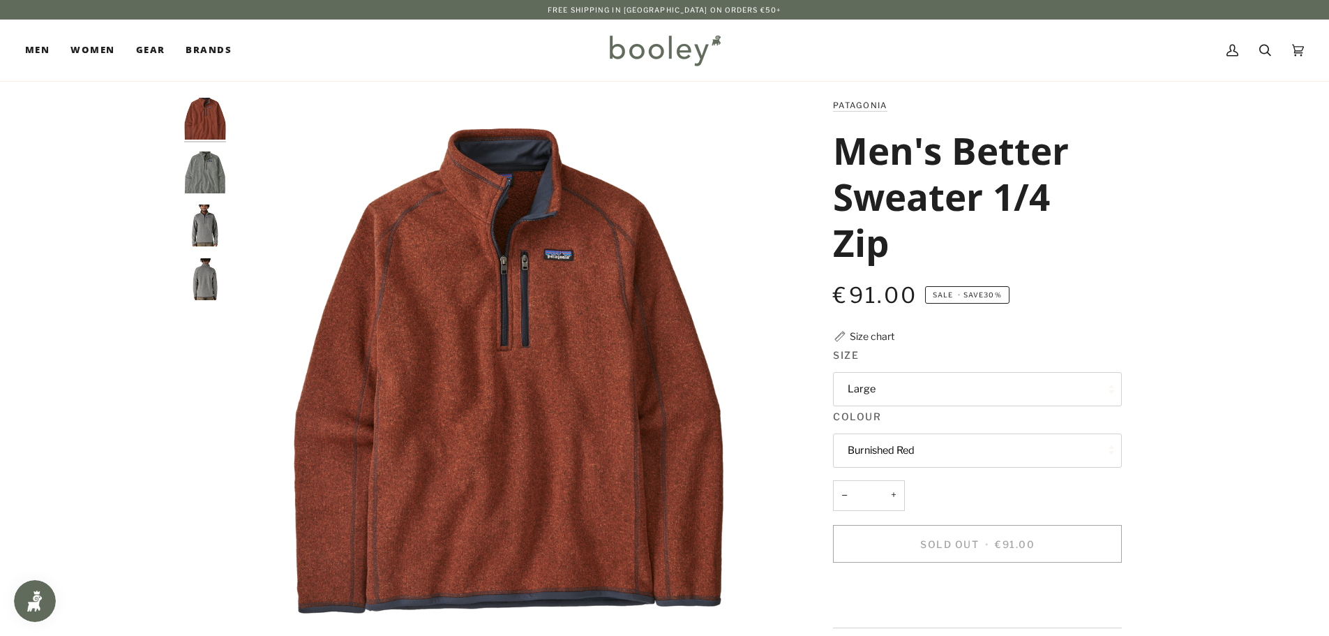
click at [204, 162] on img "Patagonia Men's Better Sweater 1/4 Zip Stonewash - Booley Galway" at bounding box center [205, 172] width 42 height 42
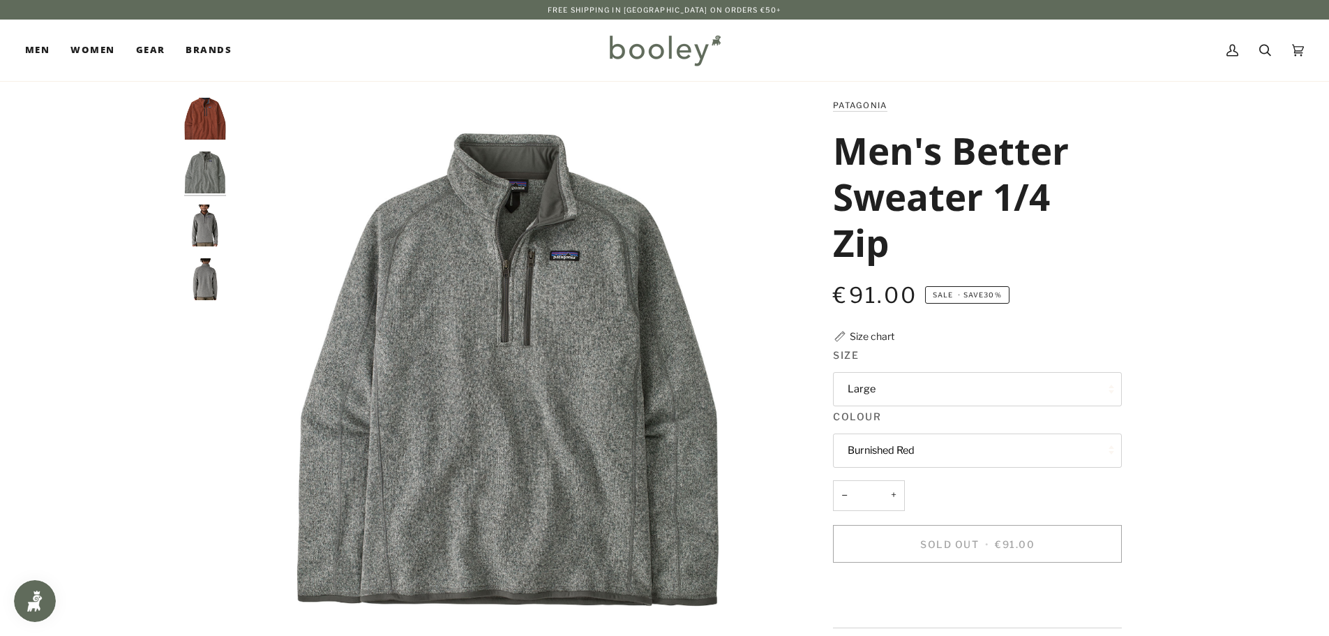
click at [920, 435] on button "Burnished Red" at bounding box center [977, 450] width 289 height 34
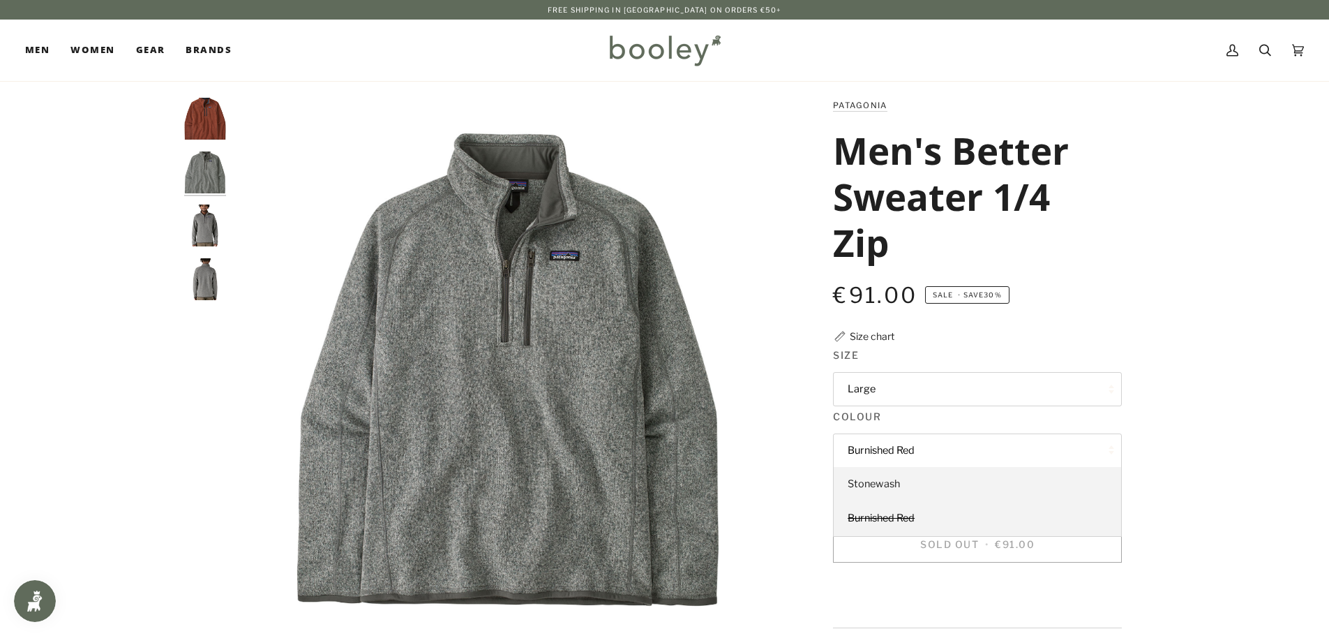
click at [887, 485] on span "Stonewash" at bounding box center [874, 483] width 52 height 13
